Goal: Obtain resource: Download file/media

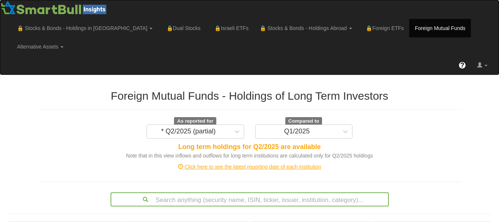
click at [287, 163] on div "Click here to see the latest reporting date of each institution" at bounding box center [250, 166] width 434 height 7
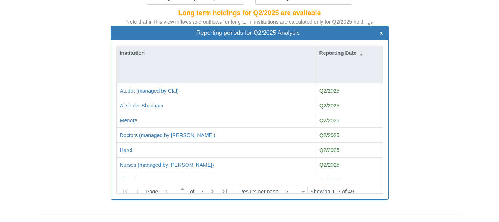
scroll to position [151, 0]
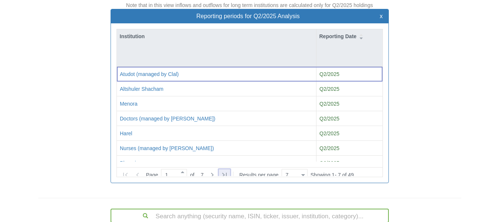
click at [224, 171] on icon at bounding box center [224, 175] width 9 height 9
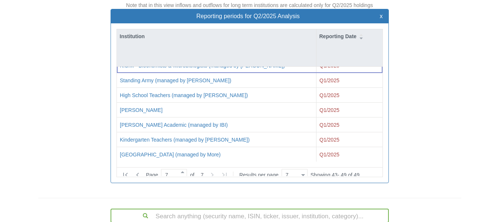
scroll to position [0, 0]
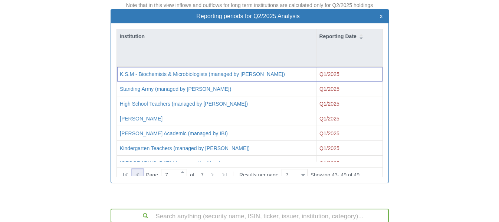
click at [137, 173] on icon at bounding box center [137, 175] width 3 height 4
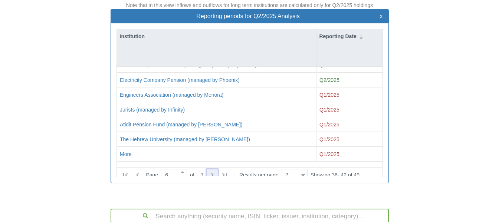
click at [213, 171] on icon at bounding box center [212, 175] width 9 height 9
type input "7"
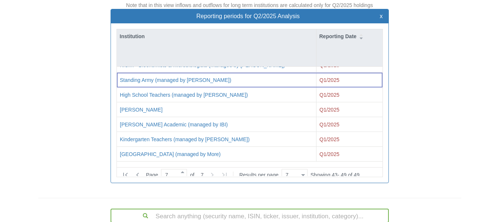
scroll to position [0, 0]
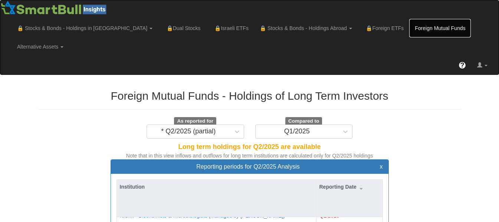
click at [409, 29] on link "Foreign Mutual Funds" at bounding box center [440, 28] width 62 height 19
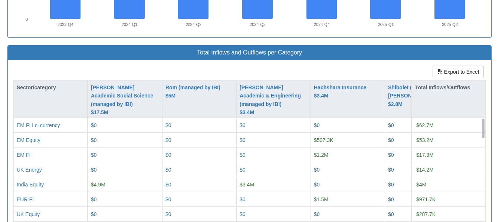
scroll to position [790, 0]
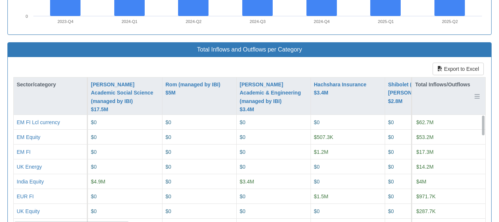
click at [443, 77] on div "Total Inflows/Outflows" at bounding box center [448, 84] width 73 height 14
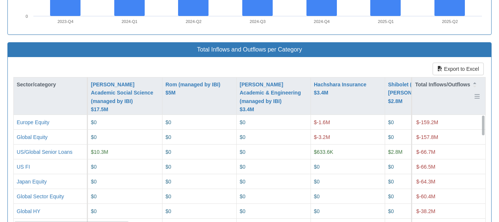
click at [443, 77] on div "Total Inflows/Outflows" at bounding box center [448, 84] width 73 height 14
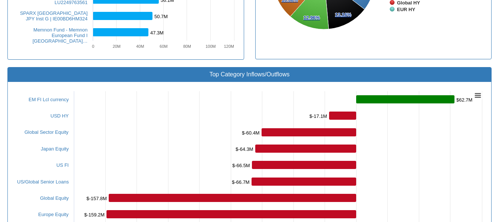
scroll to position [207, 0]
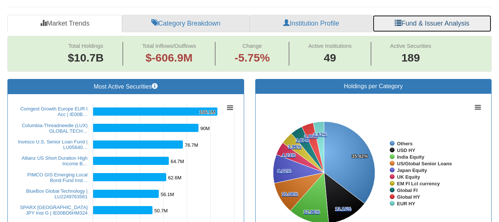
click at [447, 15] on link "Fund & Issuer Analysis" at bounding box center [431, 24] width 119 height 18
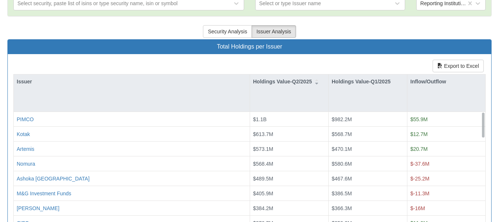
scroll to position [264, 0]
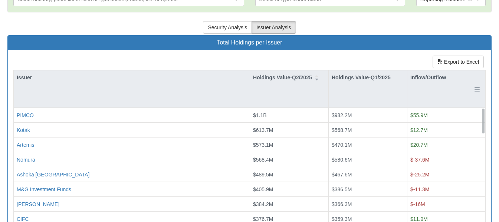
click at [434, 73] on div "Inflow/Outflow" at bounding box center [446, 88] width 78 height 37
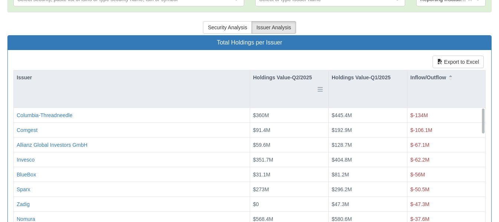
click at [295, 70] on div "Holdings Value-Q2/2025" at bounding box center [289, 77] width 78 height 14
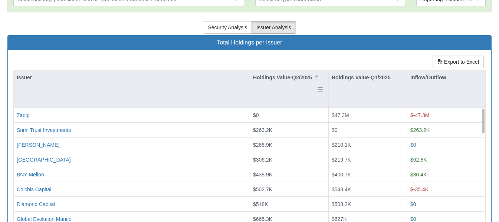
click at [295, 70] on div "Holdings Value-Q2/2025" at bounding box center [289, 77] width 78 height 14
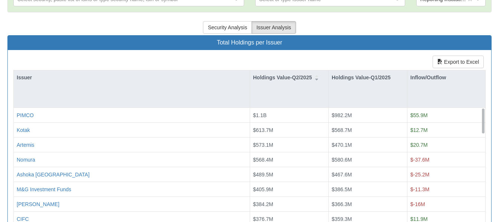
click at [0, 33] on div "Toggle navigation 🔒 Stocks & Bonds - Holdings in IL Stocks Bonds Stocks & Bonds…" at bounding box center [249, 21] width 499 height 570
click at [0, 28] on div "Toggle navigation 🔒 Stocks & Bonds - Holdings in IL Stocks Bonds Stocks & Bonds…" at bounding box center [249, 21] width 499 height 570
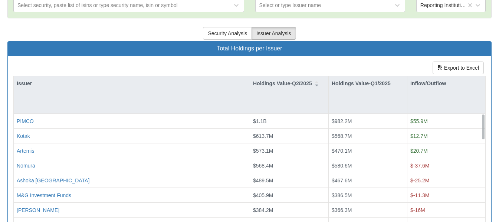
scroll to position [229, 0]
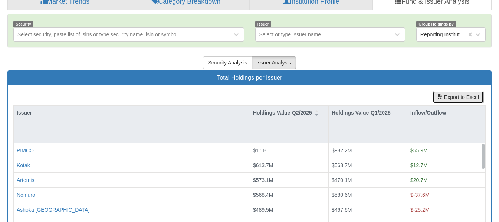
click at [455, 91] on button "Export to Excel" at bounding box center [457, 97] width 51 height 13
drag, startPoint x: 498, startPoint y: 102, endPoint x: 504, endPoint y: 146, distance: 44.8
click at [499, 146] on html "Toggle navigation 🔒 Stocks & Bonds - Holdings in IL Stocks Bonds Stocks & Bonds…" at bounding box center [249, 57] width 499 height 572
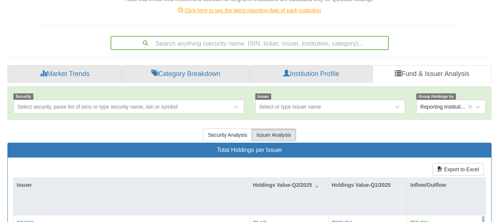
scroll to position [155, 0]
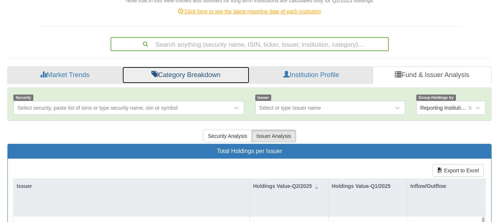
click at [223, 66] on link "Category Breakdown" at bounding box center [186, 75] width 128 height 18
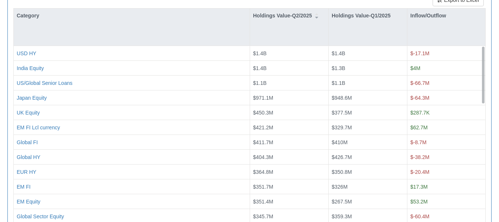
scroll to position [315, 0]
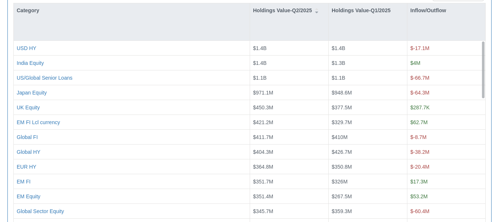
click at [493, 74] on div "Foreign Mutual Funds - Holdings of Long Term Investors As reported for * Q2/202…" at bounding box center [249, 3] width 495 height 472
